Goal: Information Seeking & Learning: Learn about a topic

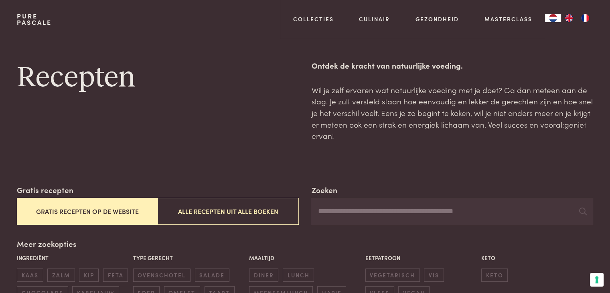
click at [342, 209] on input "Zoeken" at bounding box center [452, 211] width 282 height 27
type input "***"
drag, startPoint x: 348, startPoint y: 211, endPoint x: 534, endPoint y: 92, distance: 220.2
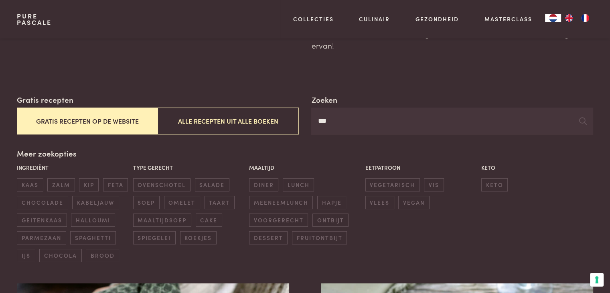
scroll to position [43, 0]
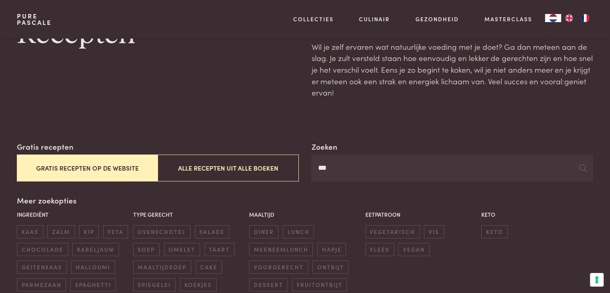
click at [575, 171] on input "***" at bounding box center [452, 168] width 282 height 27
click at [584, 171] on icon at bounding box center [584, 168] width 8 height 8
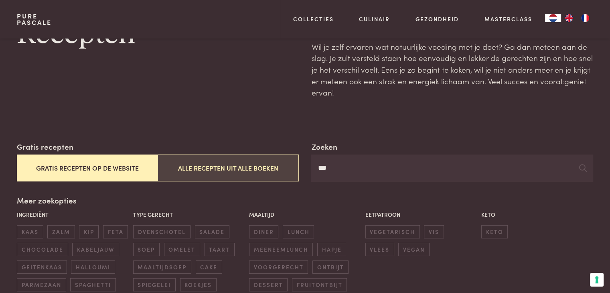
click at [239, 161] on button "Alle recepten uit alle boeken" at bounding box center [228, 168] width 141 height 27
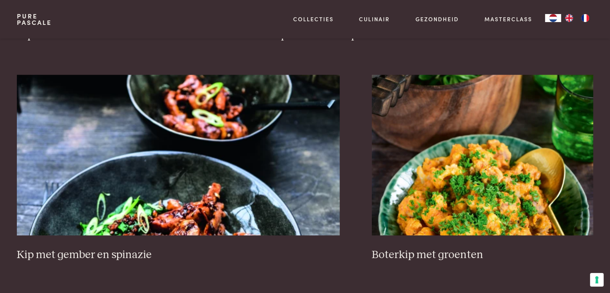
scroll to position [1458, 0]
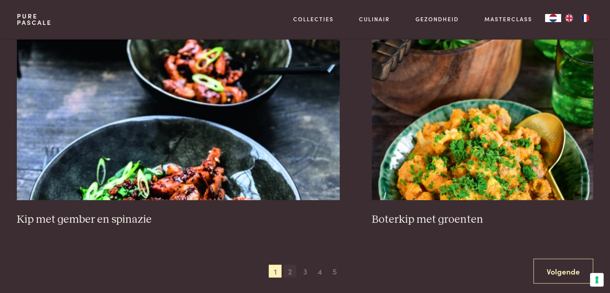
click at [287, 271] on span "2" at bounding box center [290, 270] width 13 height 13
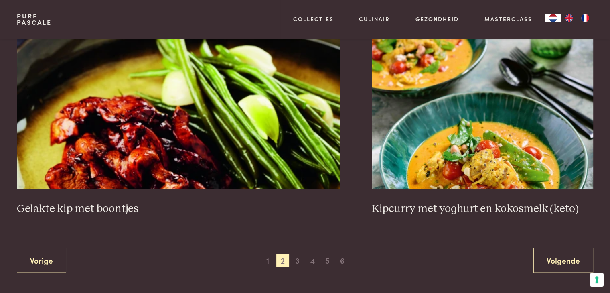
scroll to position [1449, 0]
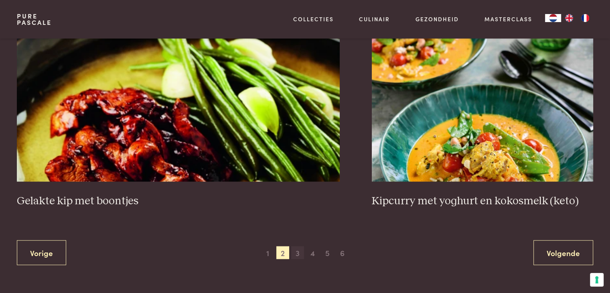
click at [297, 253] on span "3" at bounding box center [297, 252] width 13 height 13
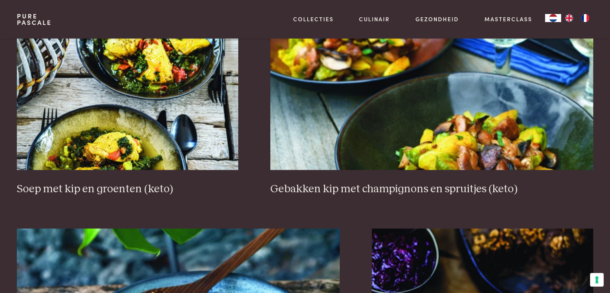
scroll to position [1297, 0]
